Goal: Communication & Community: Answer question/provide support

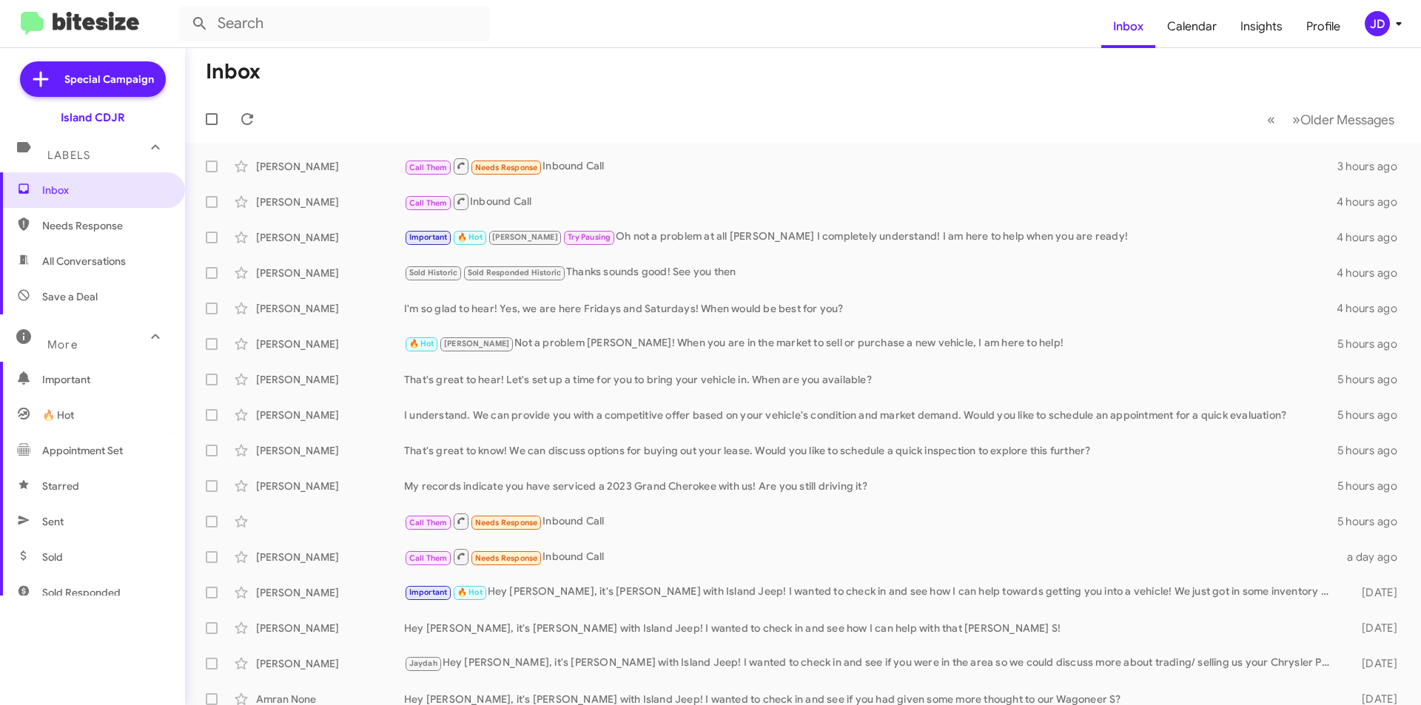
click at [263, 104] on mat-toolbar-row "« Previous » Next Older Messages" at bounding box center [803, 118] width 1236 height 47
click at [257, 112] on span at bounding box center [247, 119] width 30 height 18
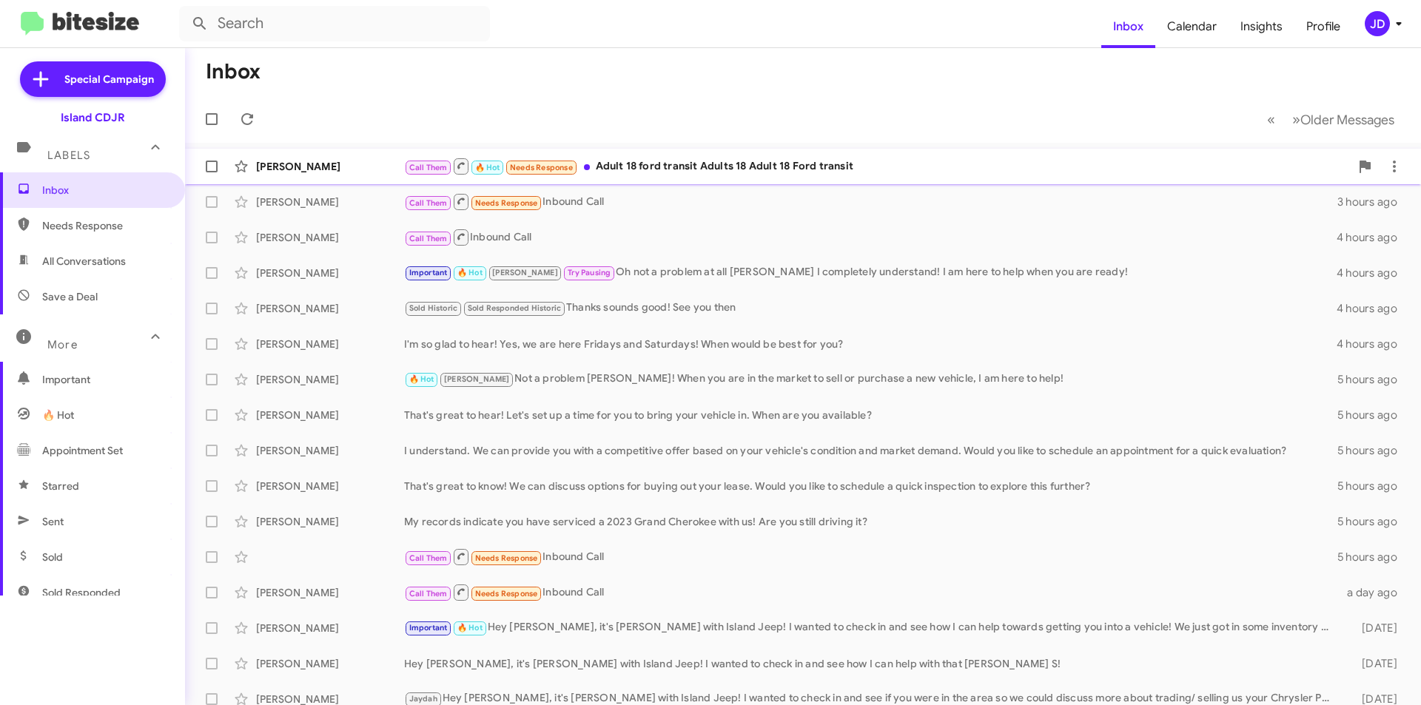
click at [318, 174] on div "[PERSON_NAME] Call Them 🔥 Hot Needs Response Adult 18 ford transit Adults 18 Ad…" at bounding box center [803, 167] width 1212 height 30
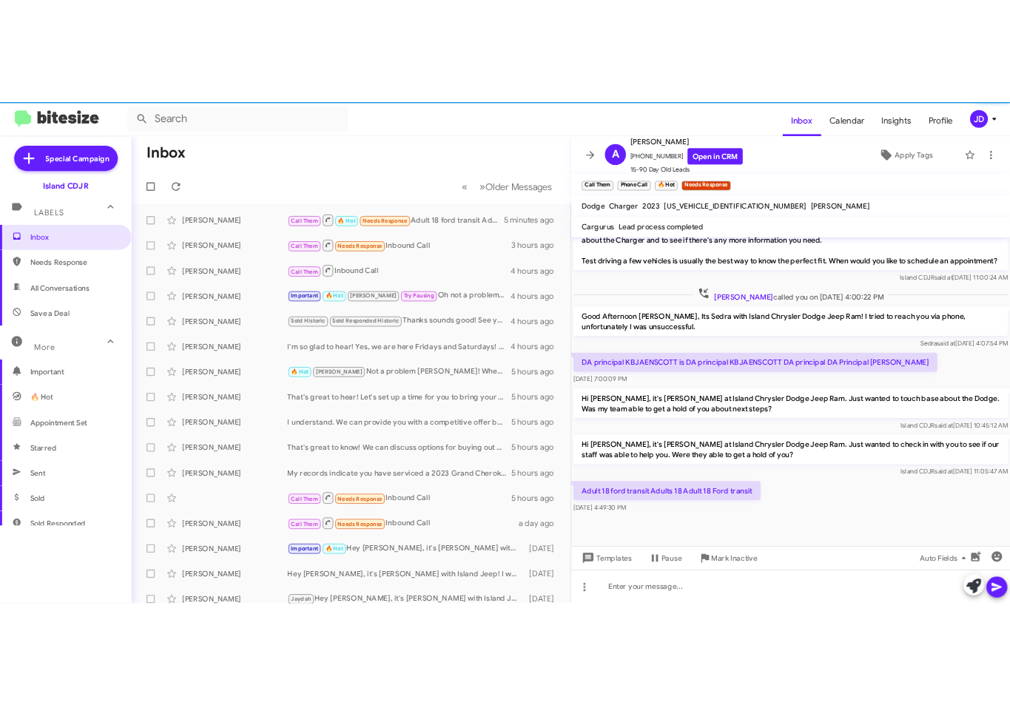
scroll to position [487, 0]
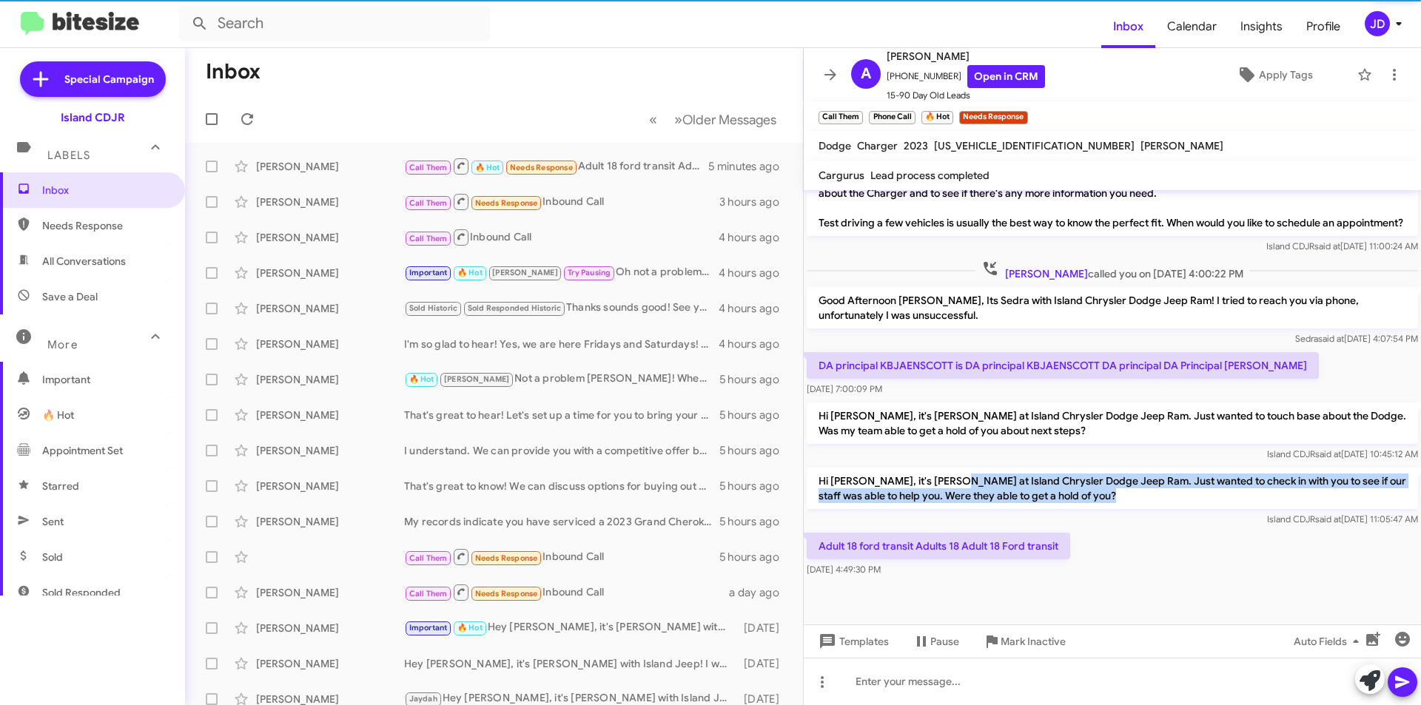
drag, startPoint x: 936, startPoint y: 478, endPoint x: 1090, endPoint y: 511, distance: 157.3
click at [1090, 511] on div "Hi [PERSON_NAME], it's [PERSON_NAME] at Island Chrysler Dodge Jeep Ram. Just wa…" at bounding box center [1112, 497] width 611 height 59
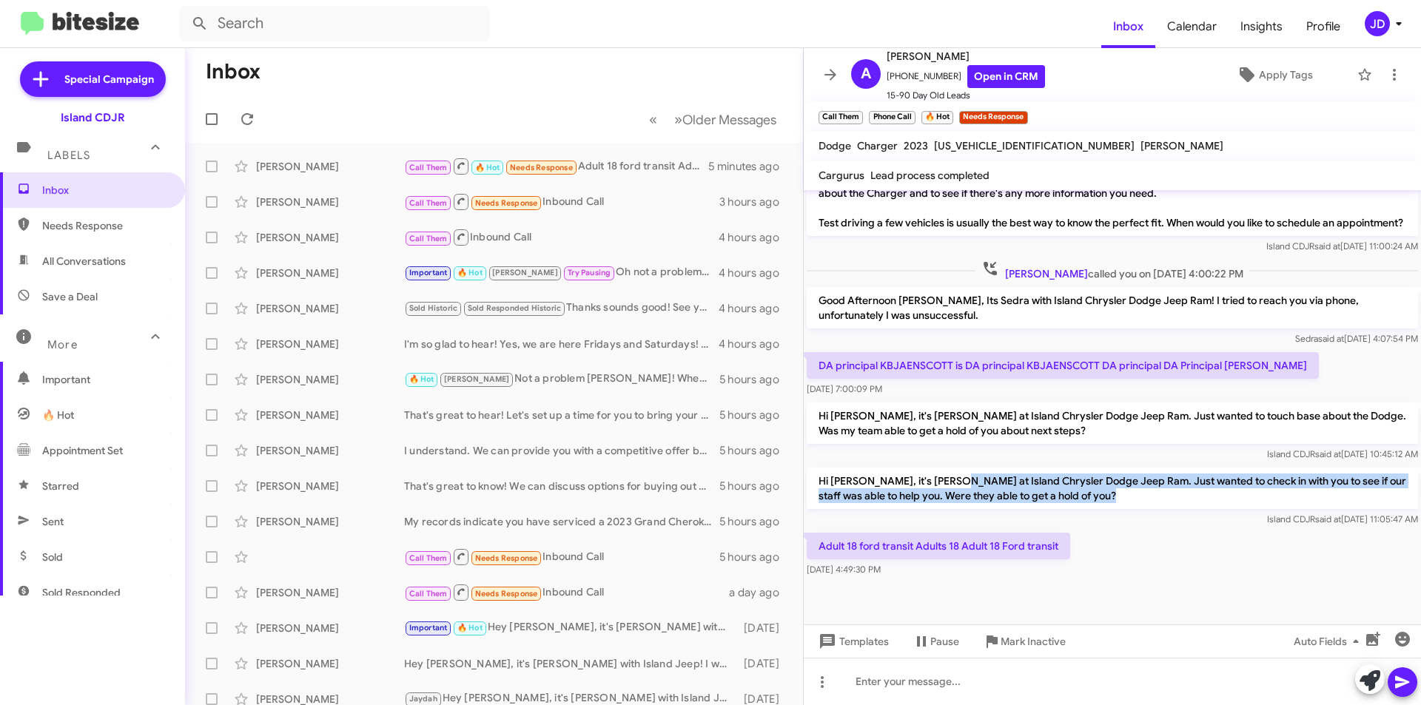
click at [1090, 511] on div "Hi [PERSON_NAME], it's [PERSON_NAME] at Island Chrysler Dodge Jeep Ram. Just wa…" at bounding box center [1112, 497] width 611 height 59
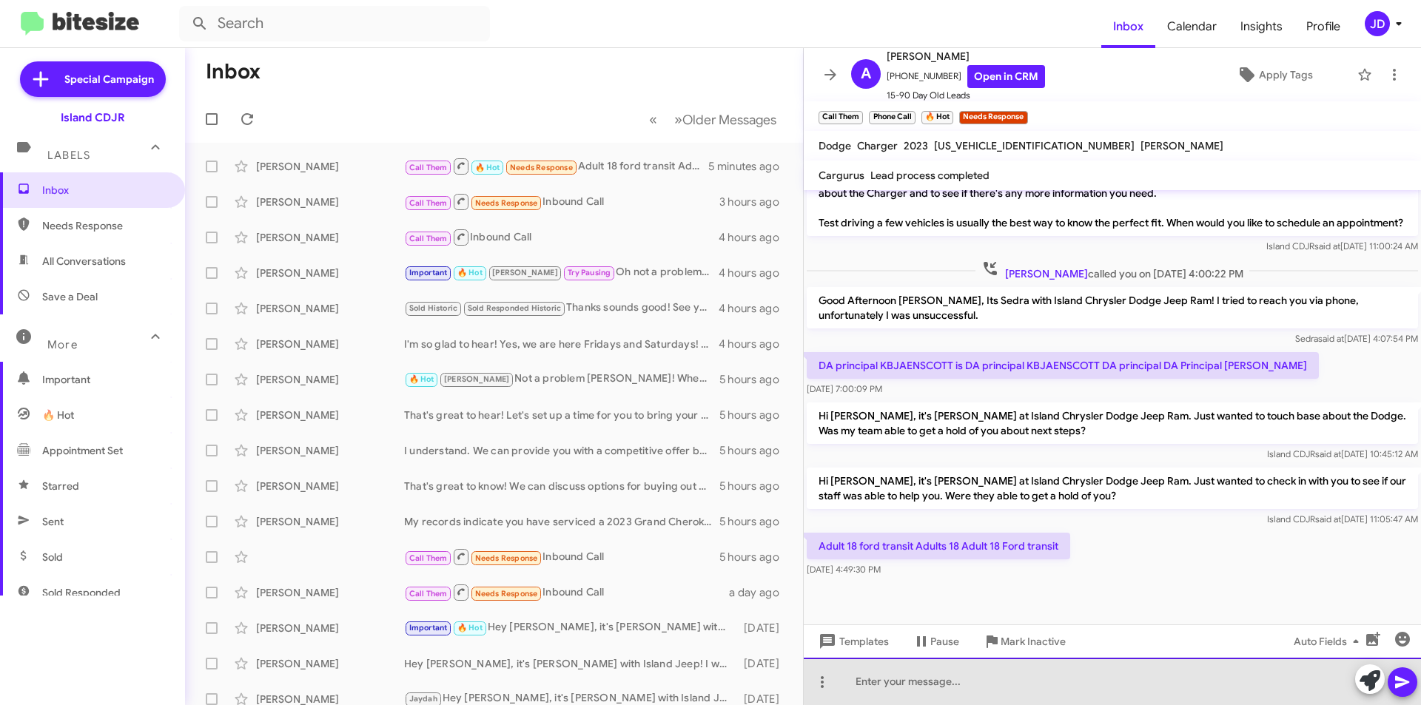
click at [1129, 661] on div at bounding box center [1112, 681] width 617 height 47
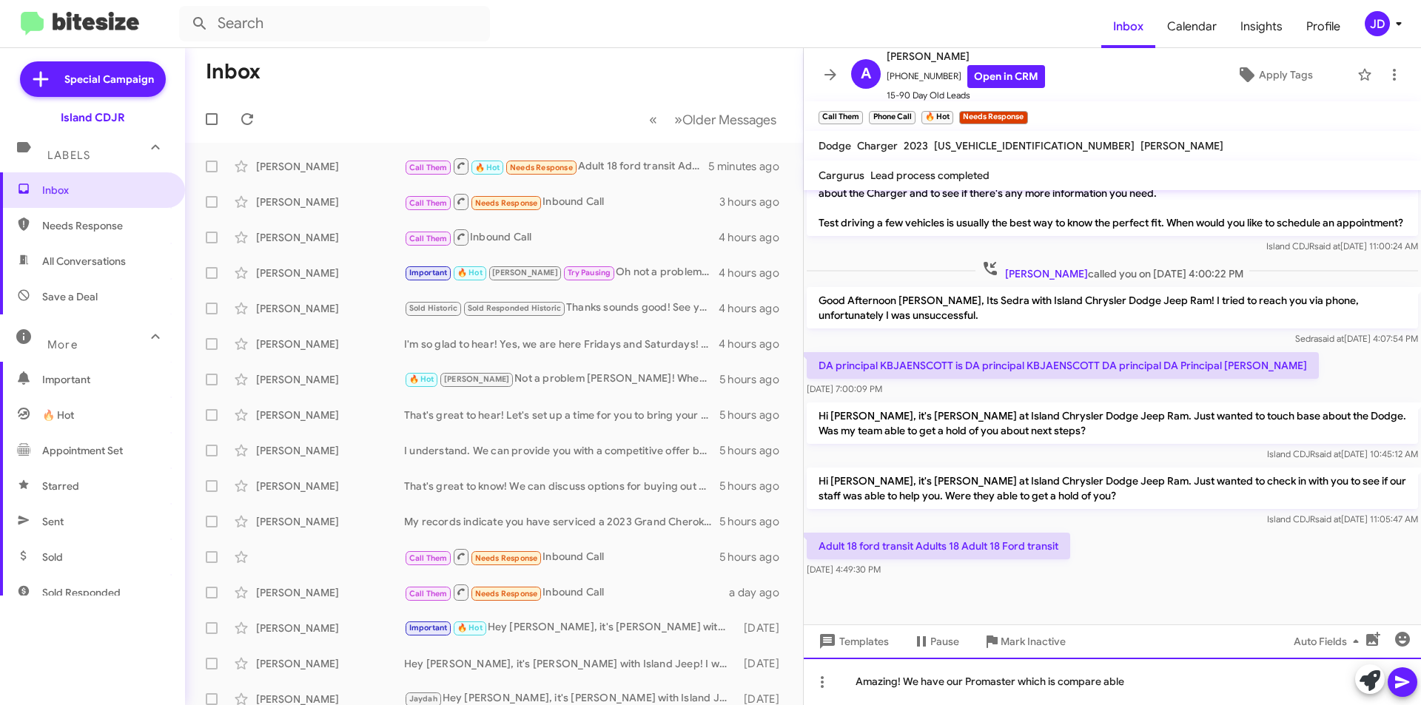
click at [1103, 683] on div "Amazing! We have our Promaster which is compare able" at bounding box center [1112, 681] width 617 height 47
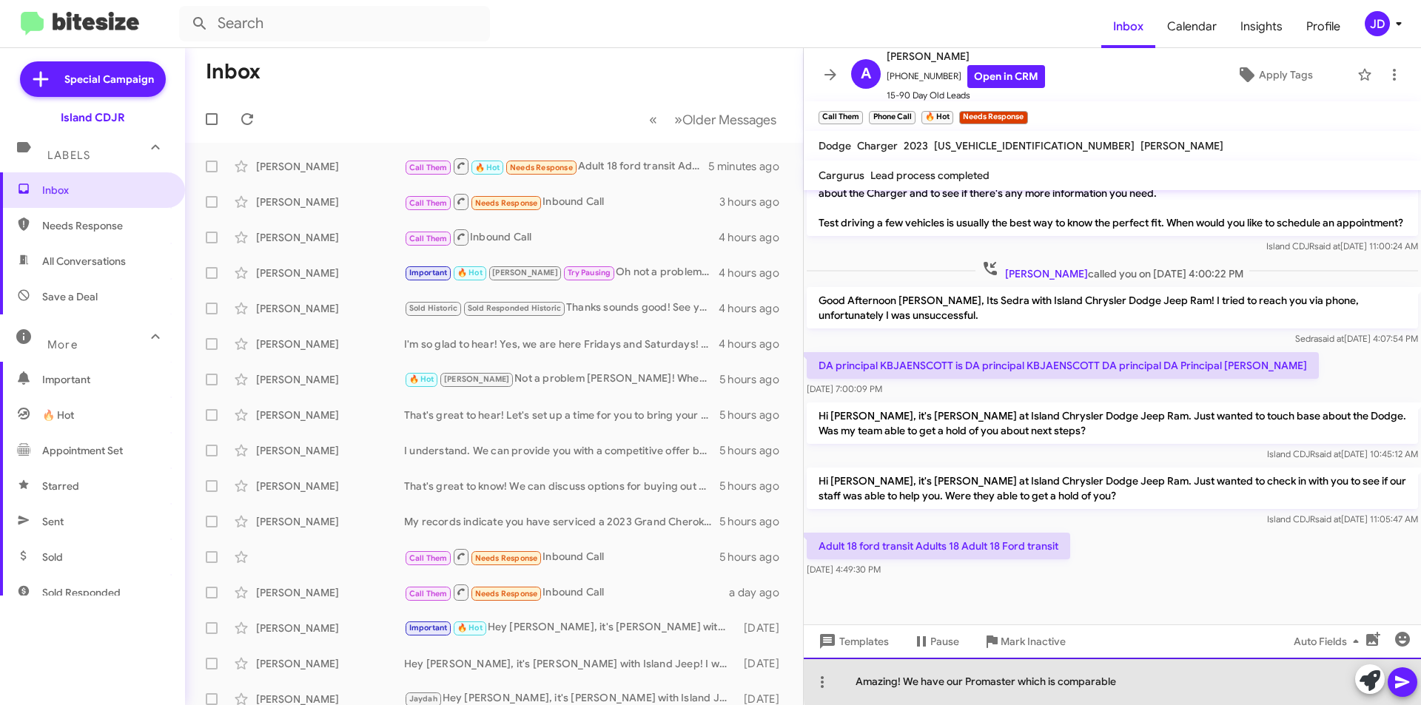
click at [1119, 679] on div "Amazing! We have our Promaster which is comparable" at bounding box center [1112, 681] width 617 height 47
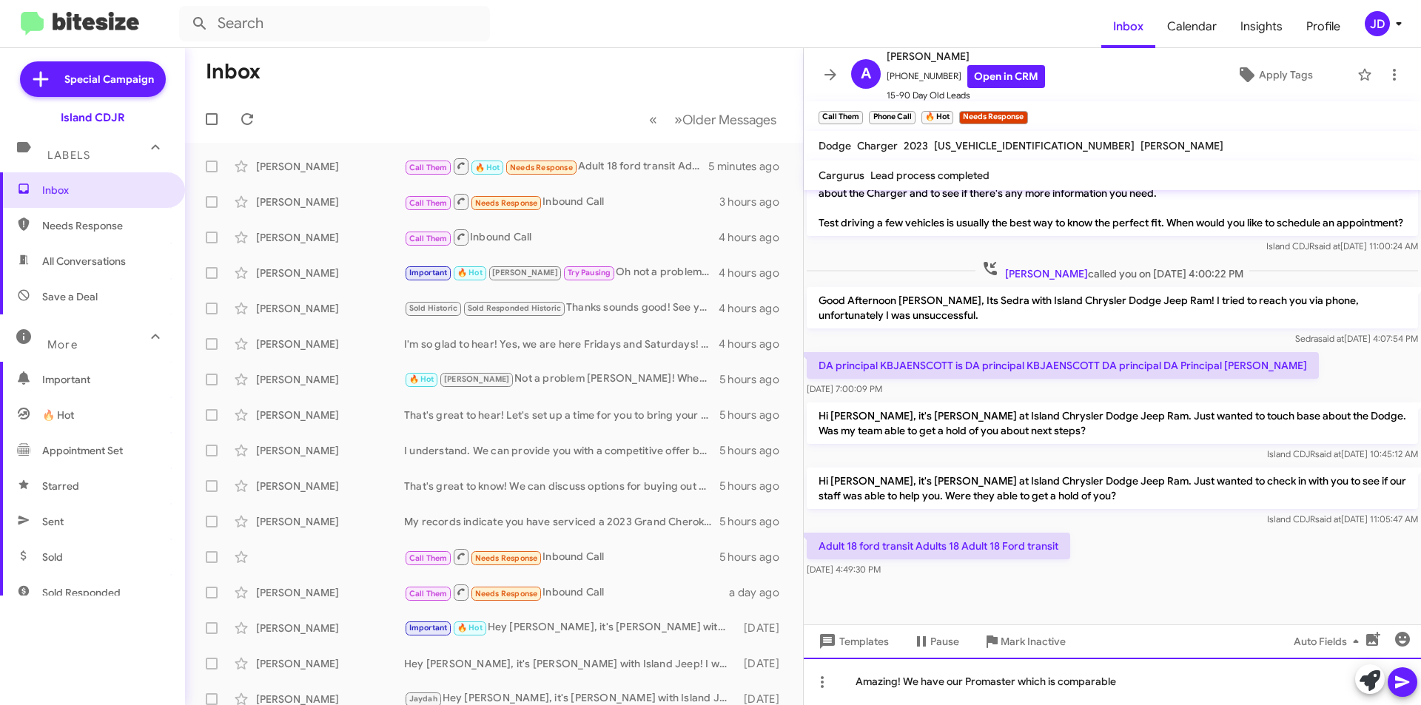
click at [1136, 682] on div "Amazing! We have our Promaster which is comparable" at bounding box center [1112, 681] width 617 height 47
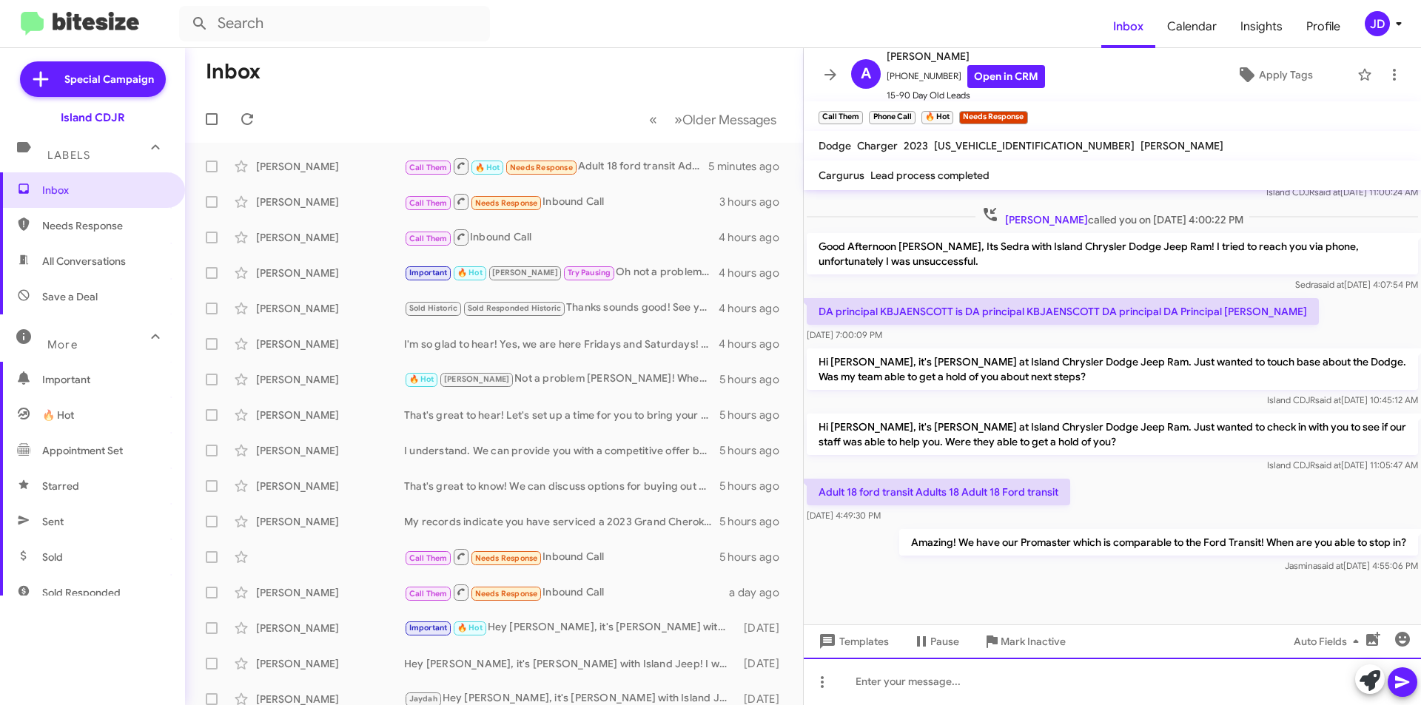
scroll to position [541, 0]
click at [838, 69] on icon at bounding box center [830, 75] width 18 height 18
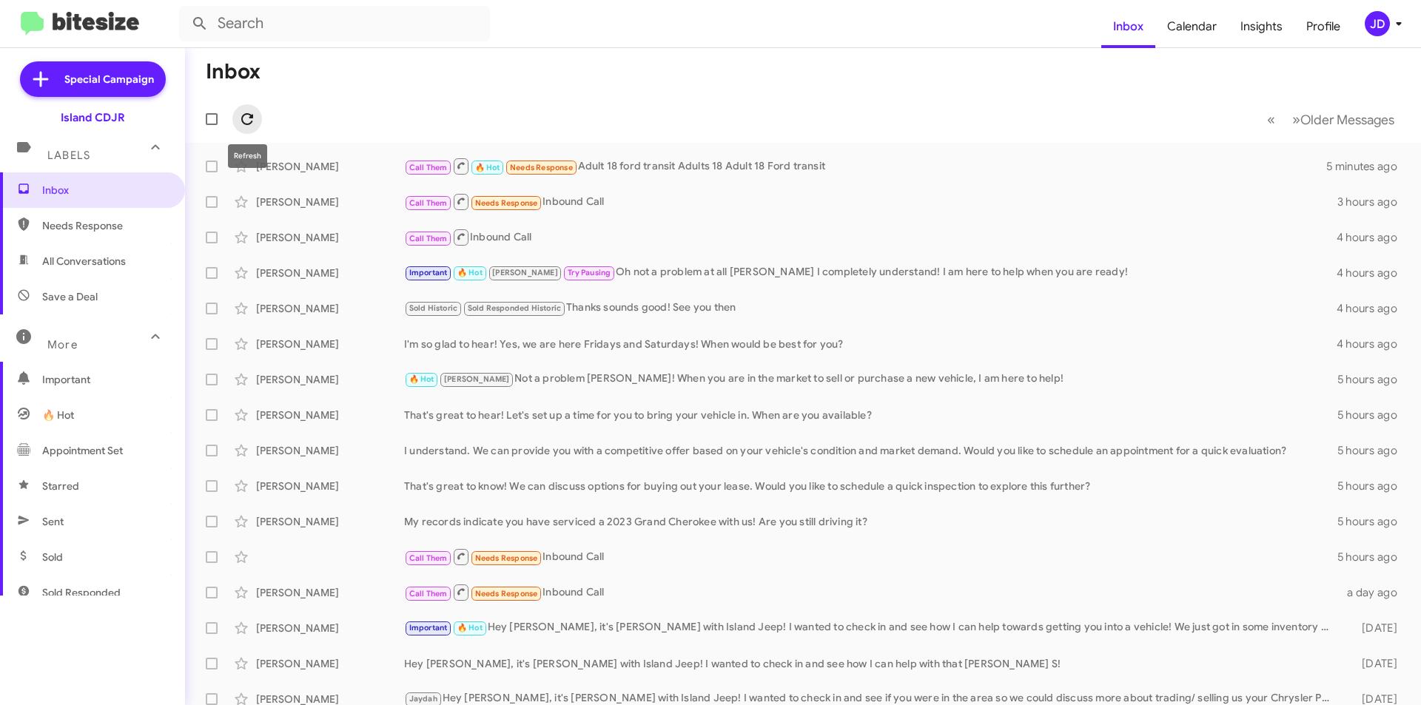
click at [239, 121] on icon at bounding box center [247, 119] width 18 height 18
